Goal: Find specific page/section

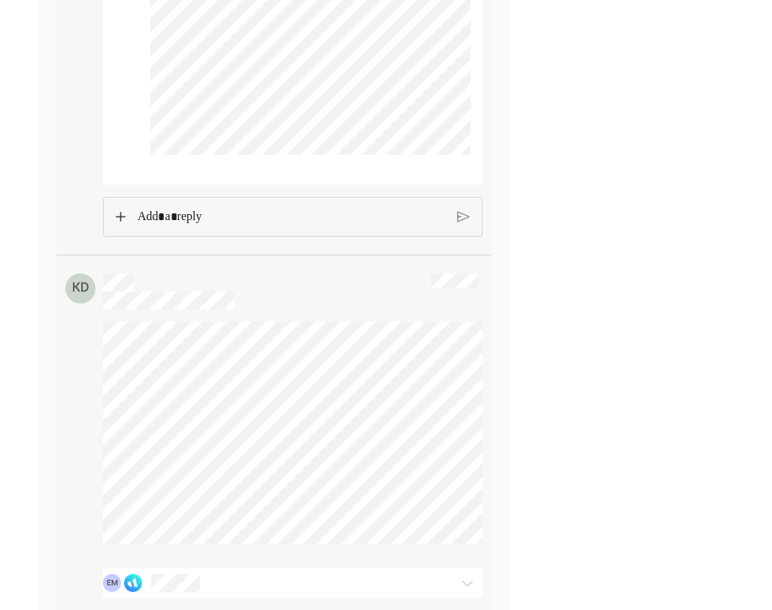
scroll to position [1495, 0]
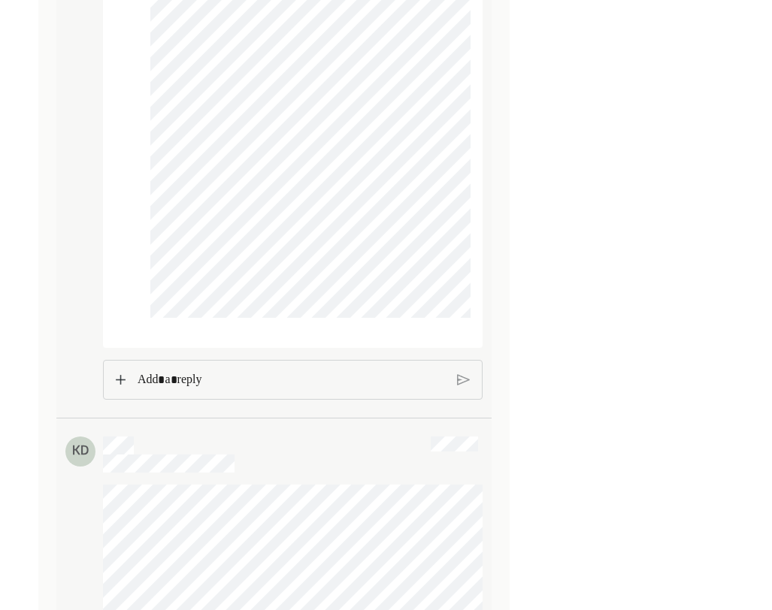
click at [176, 390] on p "Rich Text Editor. Editing area: main" at bounding box center [291, 381] width 307 height 20
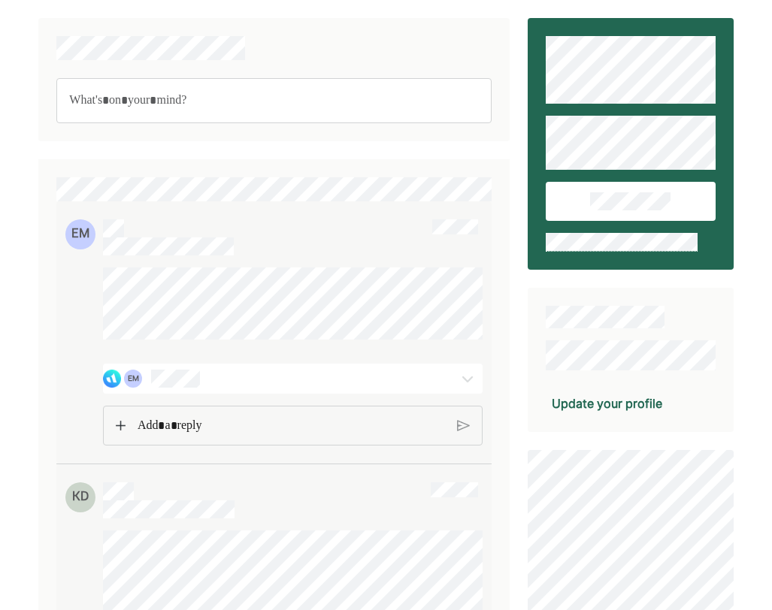
scroll to position [70, 0]
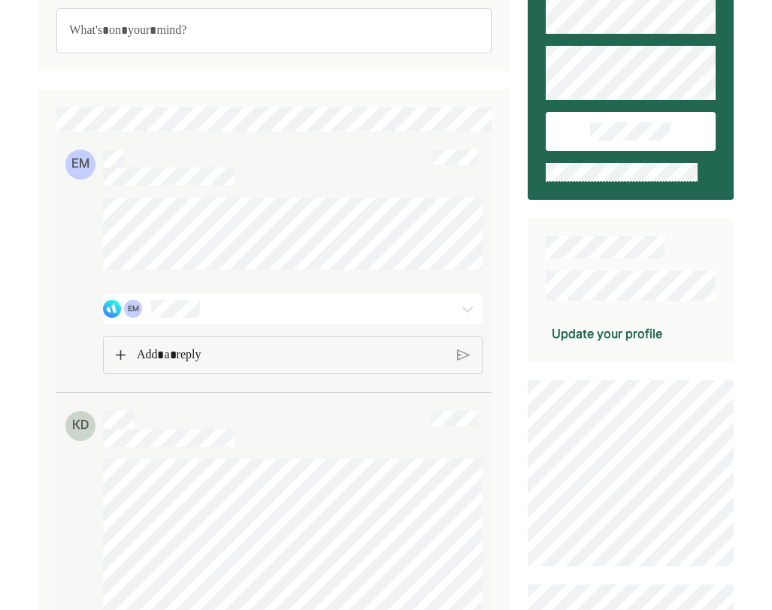
click at [176, 365] on p "Rich Text Editor. Editing area: main" at bounding box center [291, 356] width 309 height 20
click at [114, 371] on div at bounding box center [292, 356] width 379 height 41
click at [186, 365] on p "Rich Text Editor. Editing area: main" at bounding box center [291, 357] width 307 height 20
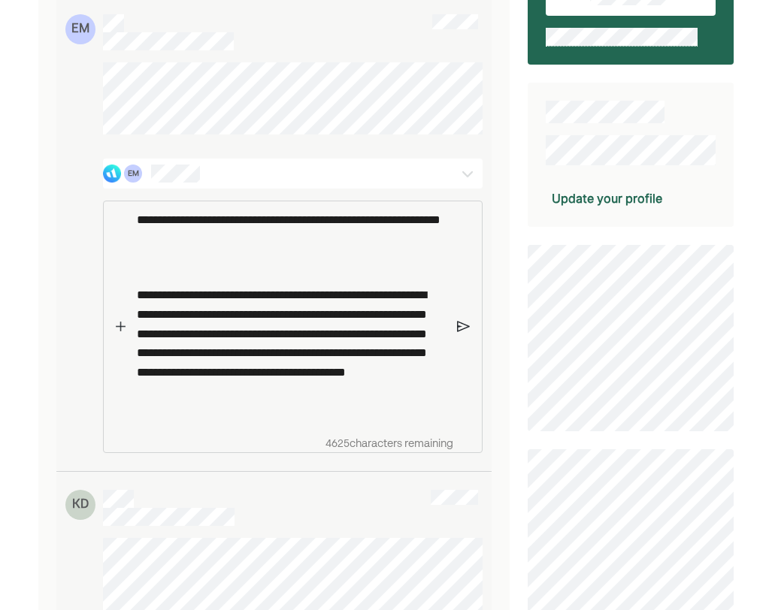
scroll to position [209, 0]
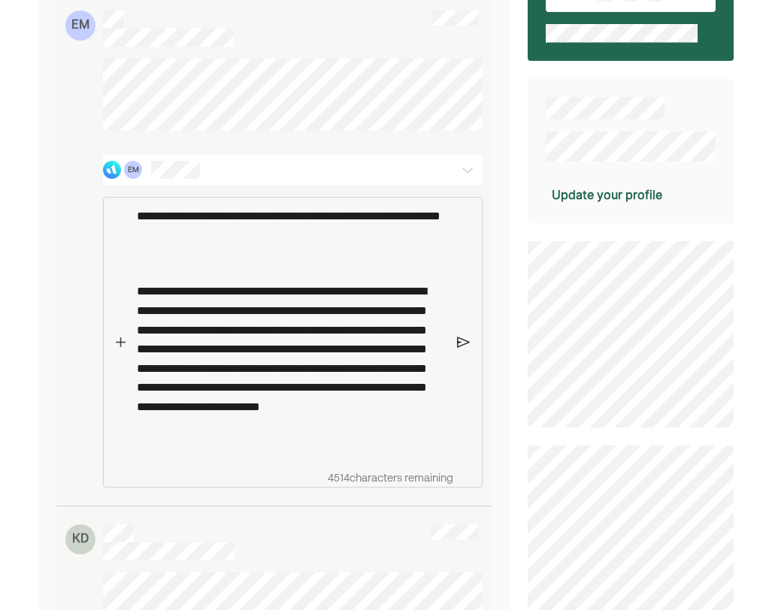
click at [153, 440] on p "**********" at bounding box center [291, 368] width 309 height 173
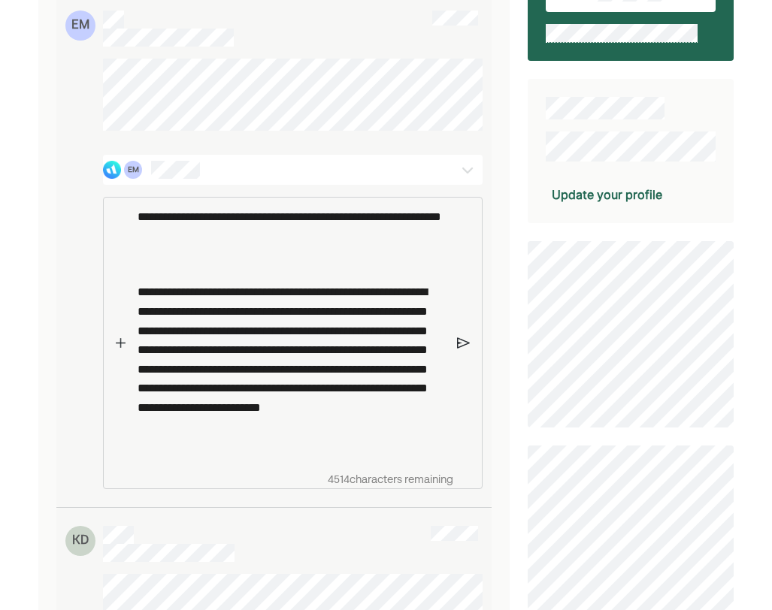
click at [462, 350] on img at bounding box center [463, 343] width 13 height 14
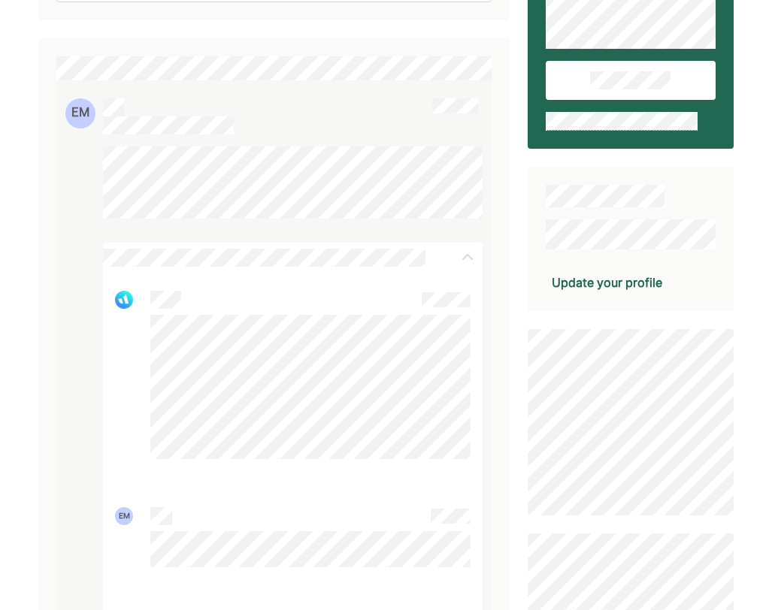
scroll to position [0, 0]
